Goal: Task Accomplishment & Management: Use online tool/utility

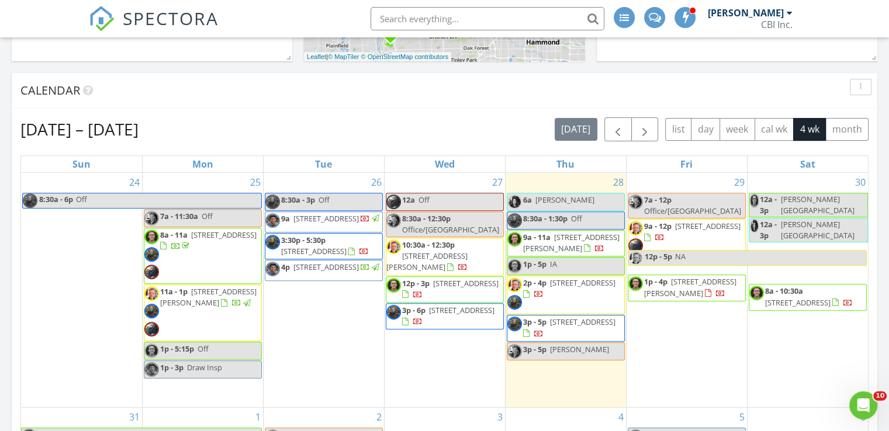
scroll to position [1081, 907]
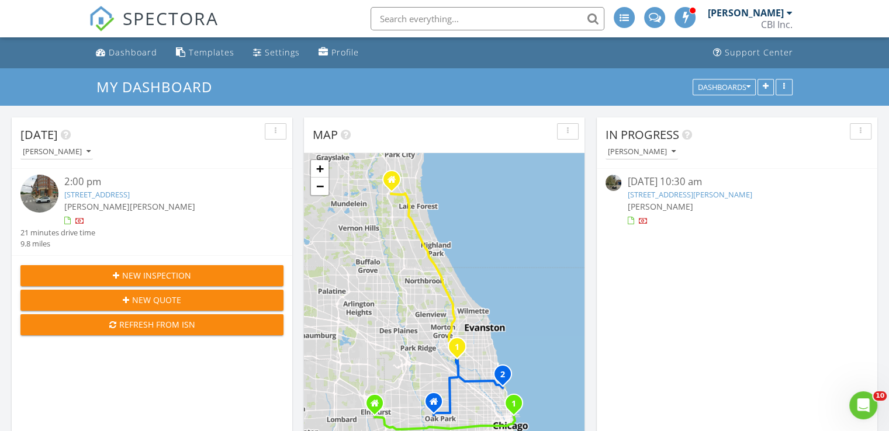
click at [724, 192] on link "[STREET_ADDRESS][PERSON_NAME]" at bounding box center [689, 194] width 124 height 11
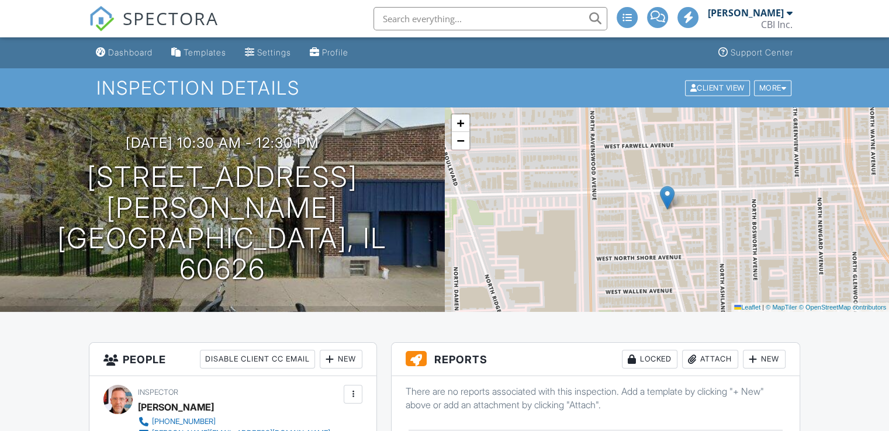
click at [762, 350] on div "New" at bounding box center [764, 359] width 43 height 19
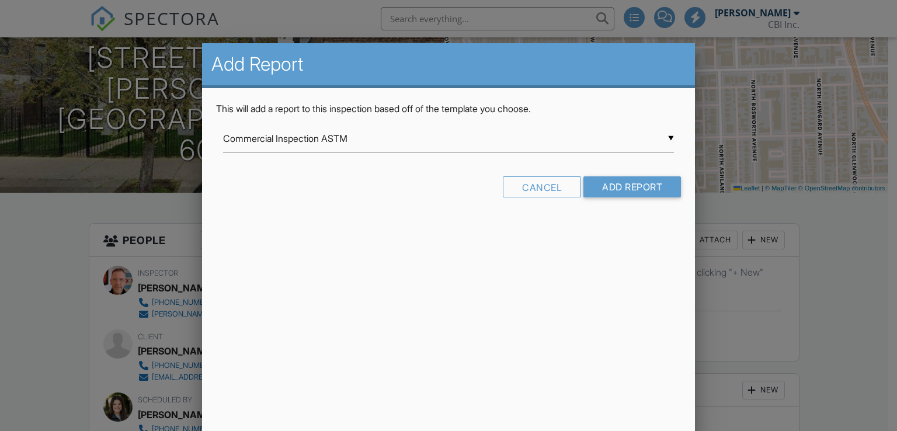
click at [671, 135] on input "Commercial Inspection ASTM" at bounding box center [449, 138] width 452 height 29
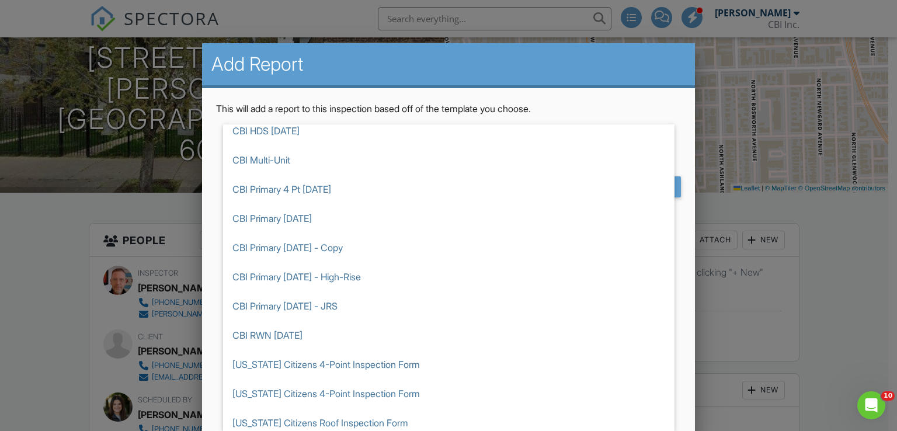
scroll to position [515, 0]
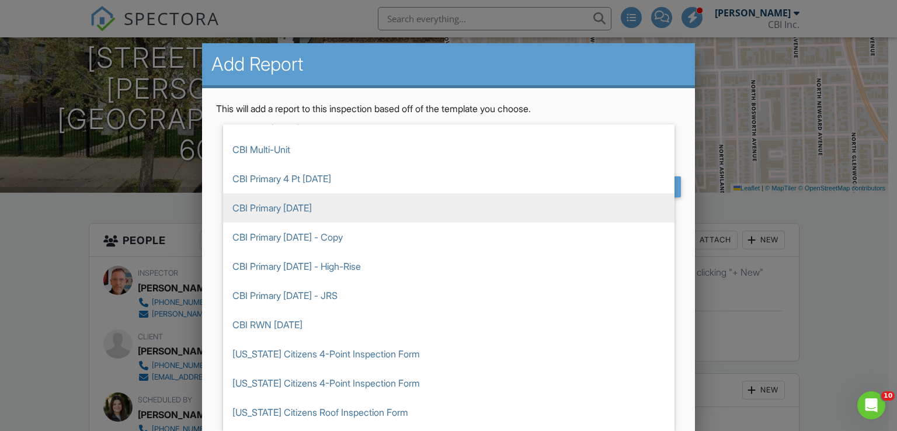
click at [346, 210] on span "CBI Primary Feb 2024" at bounding box center [449, 207] width 452 height 29
type input "CBI Primary [DATE]"
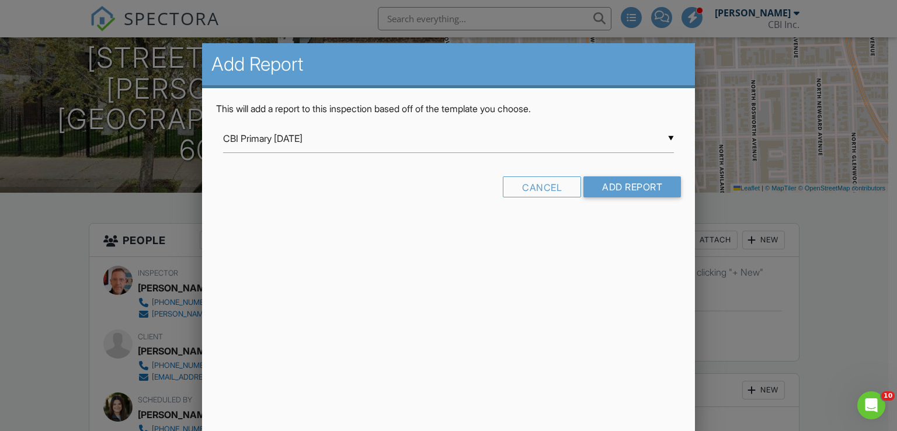
scroll to position [0, 0]
click at [645, 188] on input "Add Report" at bounding box center [633, 186] width 98 height 21
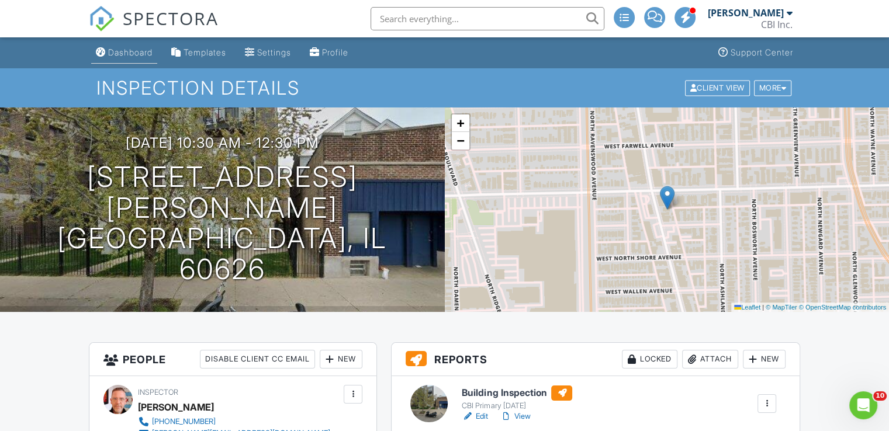
click at [131, 49] on div "Dashboard" at bounding box center [130, 52] width 44 height 10
